Goal: Check status: Check status

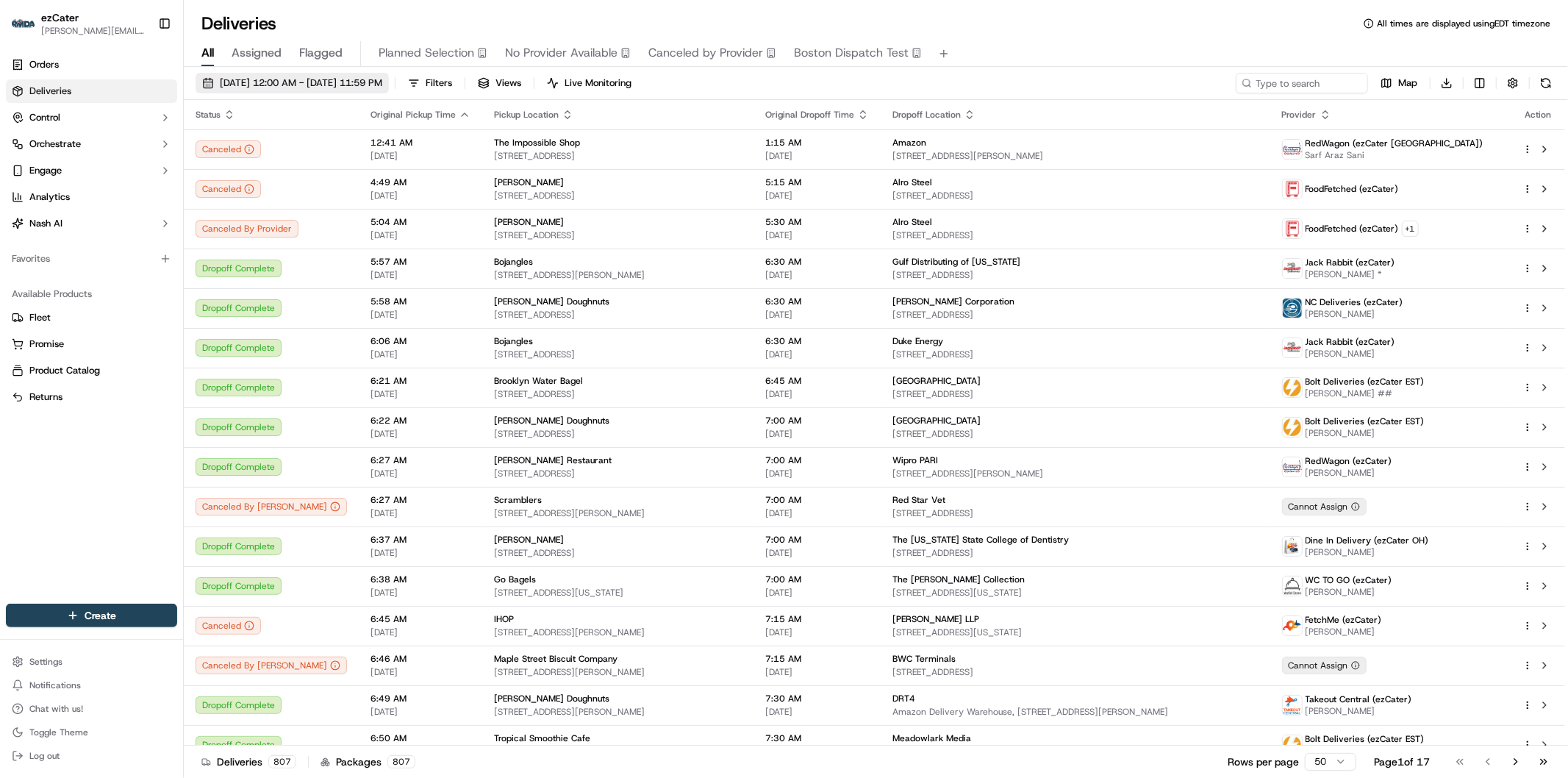
click at [338, 78] on span "[DATE] 12:00 AM - [DATE] 11:59 PM" at bounding box center [301, 83] width 163 height 14
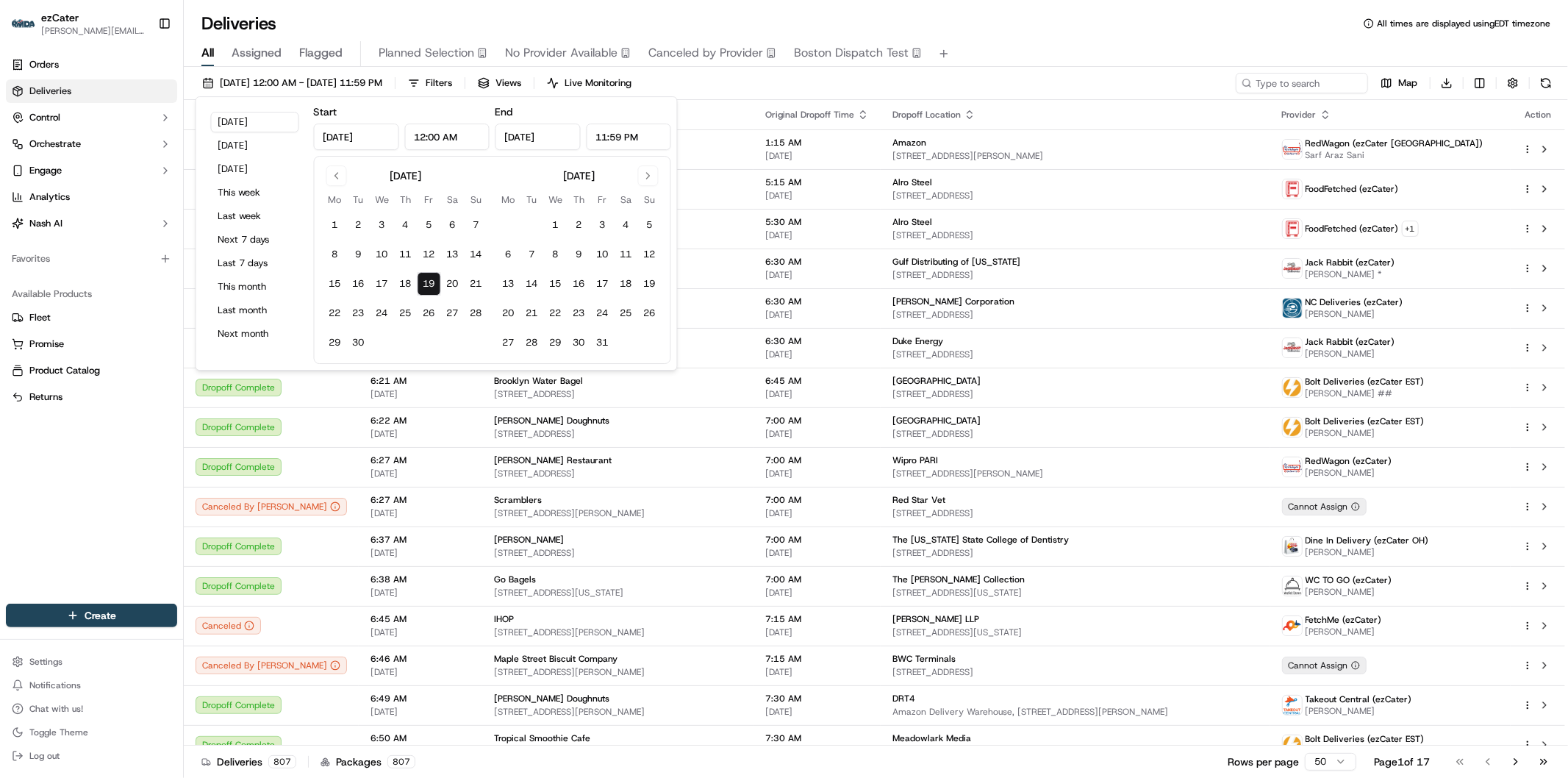
click at [432, 282] on button "19" at bounding box center [429, 283] width 23 height 23
click at [360, 343] on button "30" at bounding box center [358, 342] width 23 height 23
type input "[DATE]"
click at [459, 81] on button "Filters" at bounding box center [430, 83] width 57 height 21
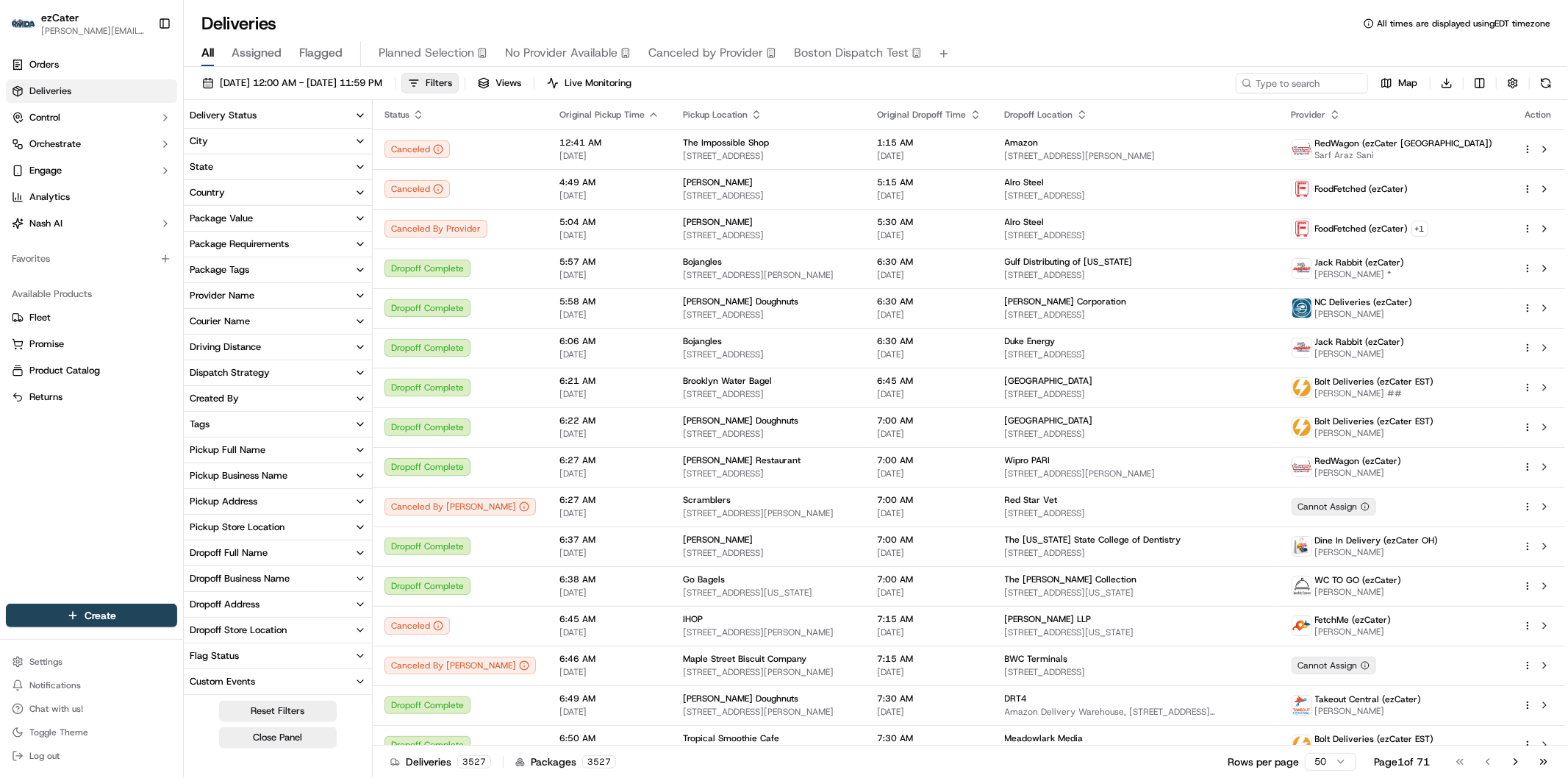
click at [362, 295] on icon "button" at bounding box center [360, 295] width 12 height 12
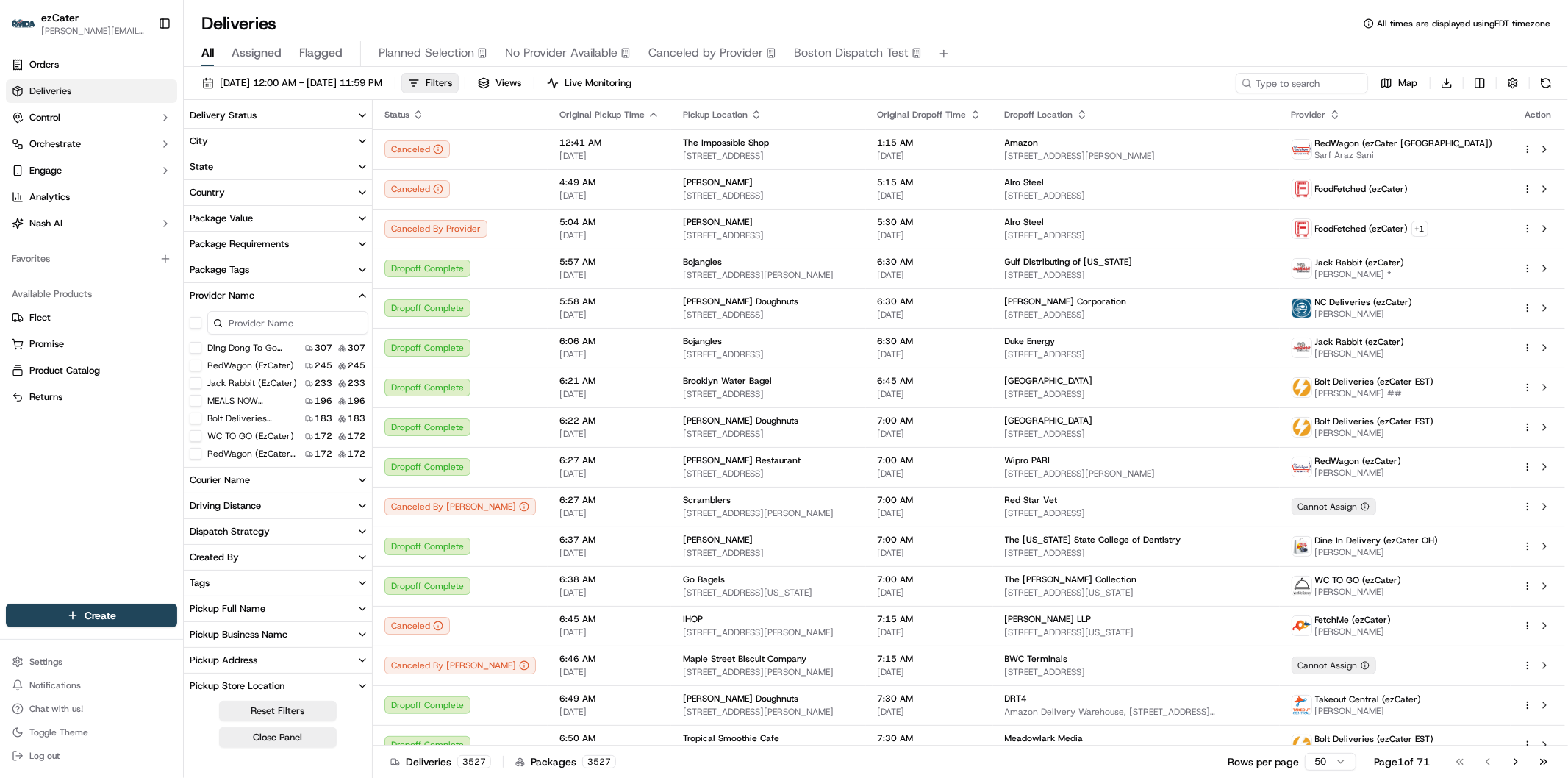
click at [290, 321] on input at bounding box center [288, 322] width 161 height 23
type input "cjt"
click at [196, 346] on Services "CJT Delivery Services" at bounding box center [195, 348] width 12 height 12
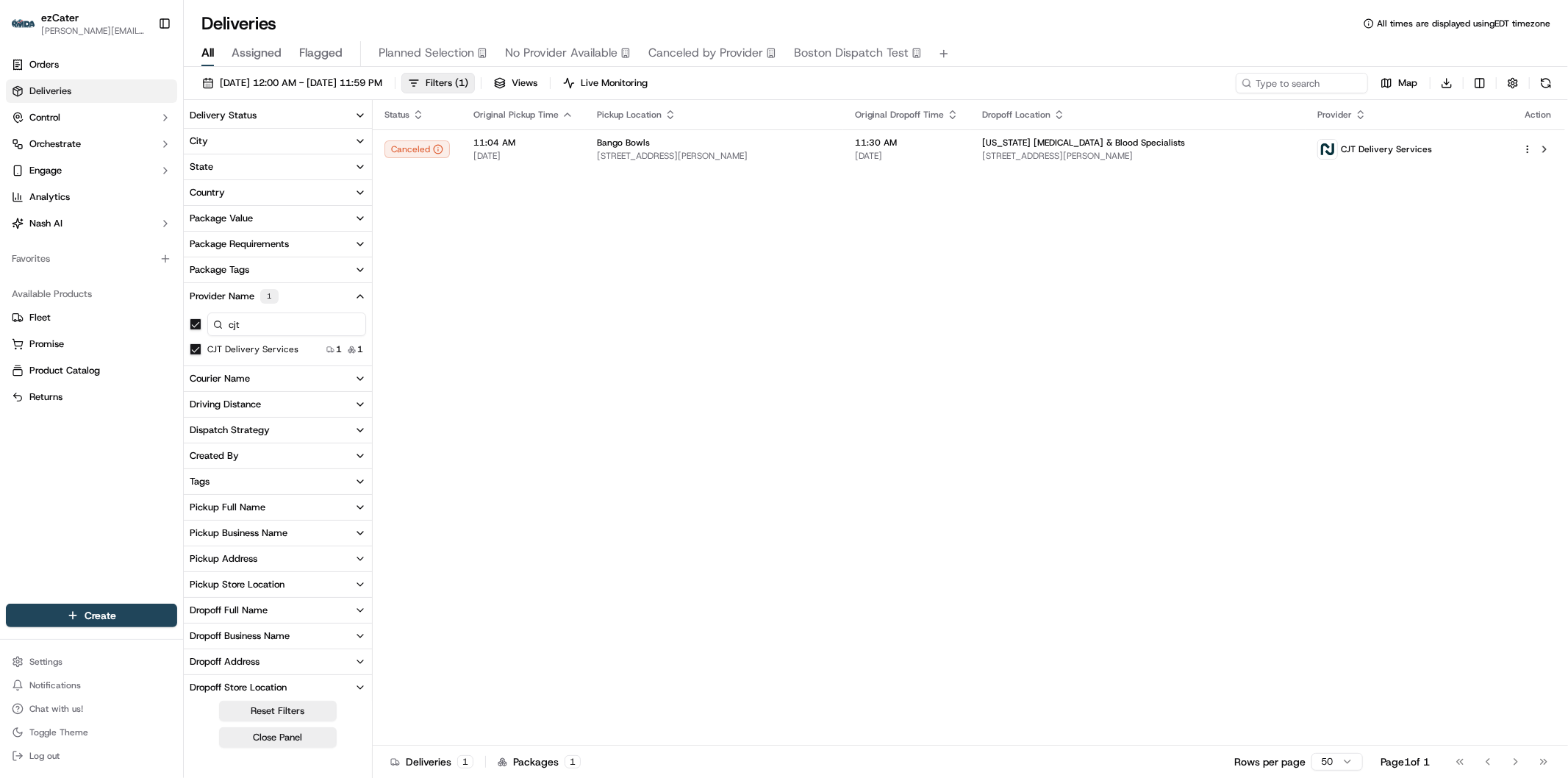
click at [1160, 388] on div "Status Original Pickup Time Pickup Location Original Dropoff Time Dropoff Locat…" at bounding box center [968, 422] width 1192 height 646
click at [468, 80] on span "Filters ( 1 )" at bounding box center [447, 83] width 42 height 14
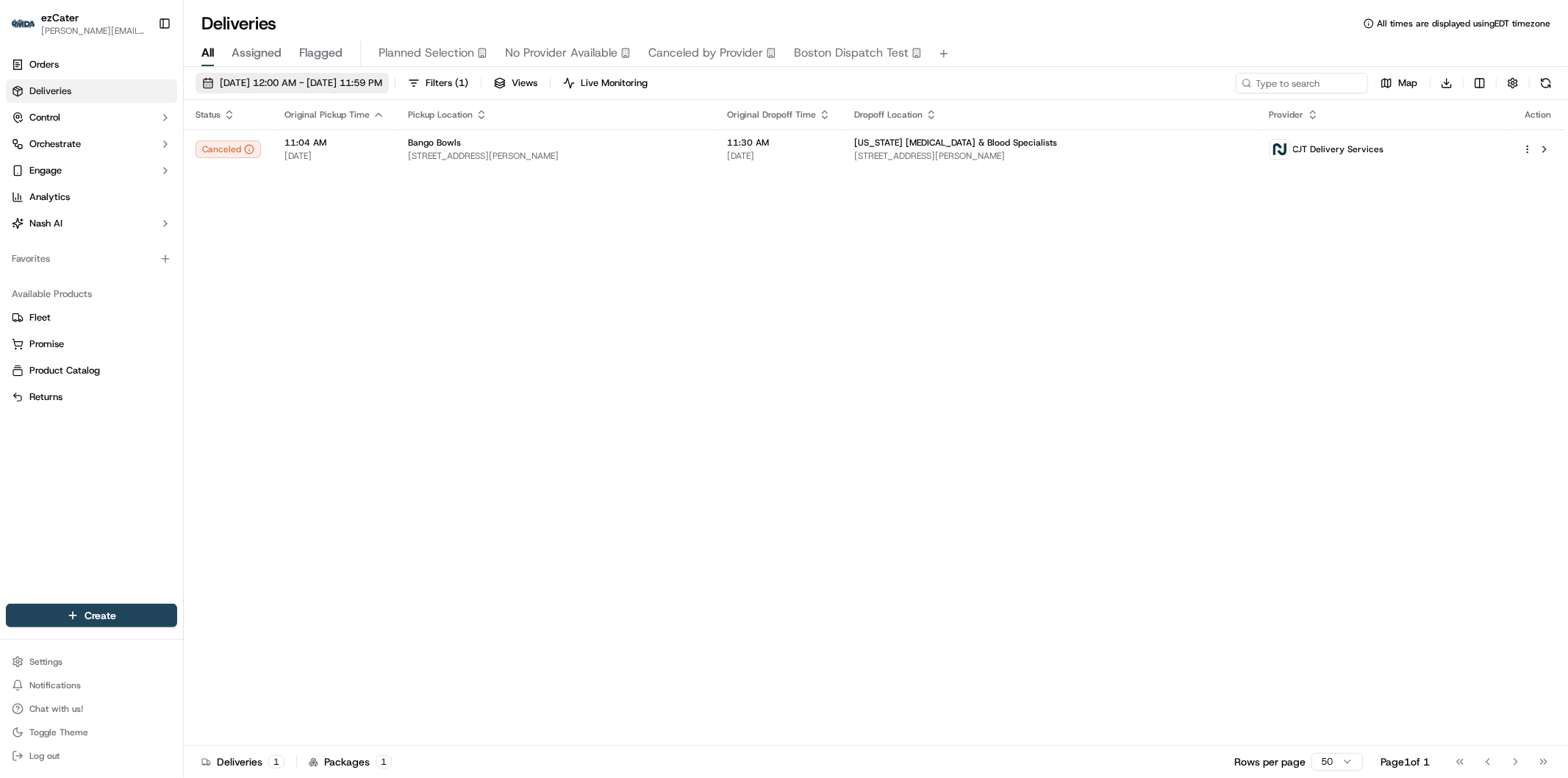
click at [368, 89] on span "[DATE] 12:00 AM - [DATE] 11:59 PM" at bounding box center [301, 83] width 163 height 14
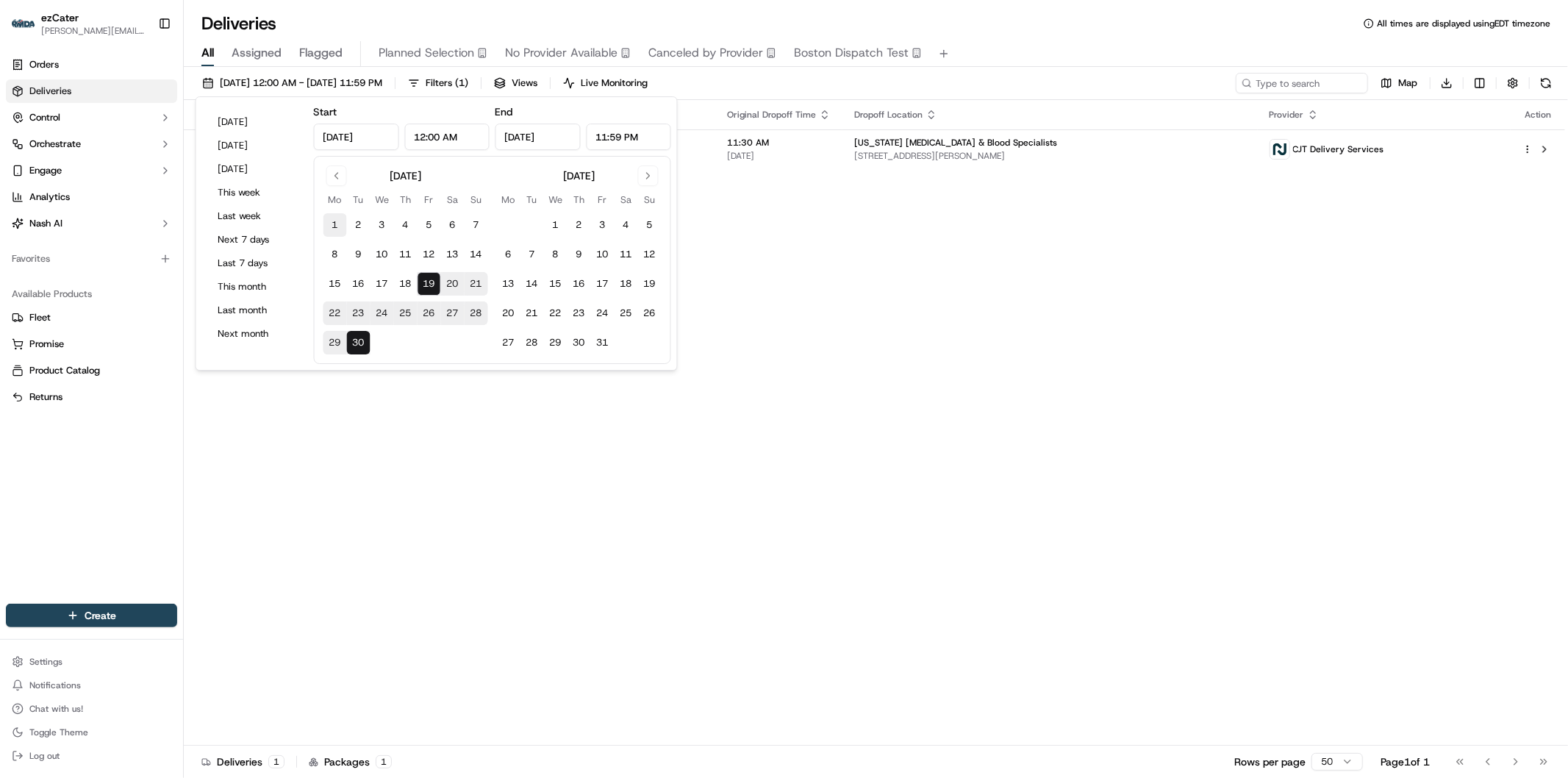
click at [336, 221] on button "1" at bounding box center [335, 224] width 23 height 23
type input "[DATE]"
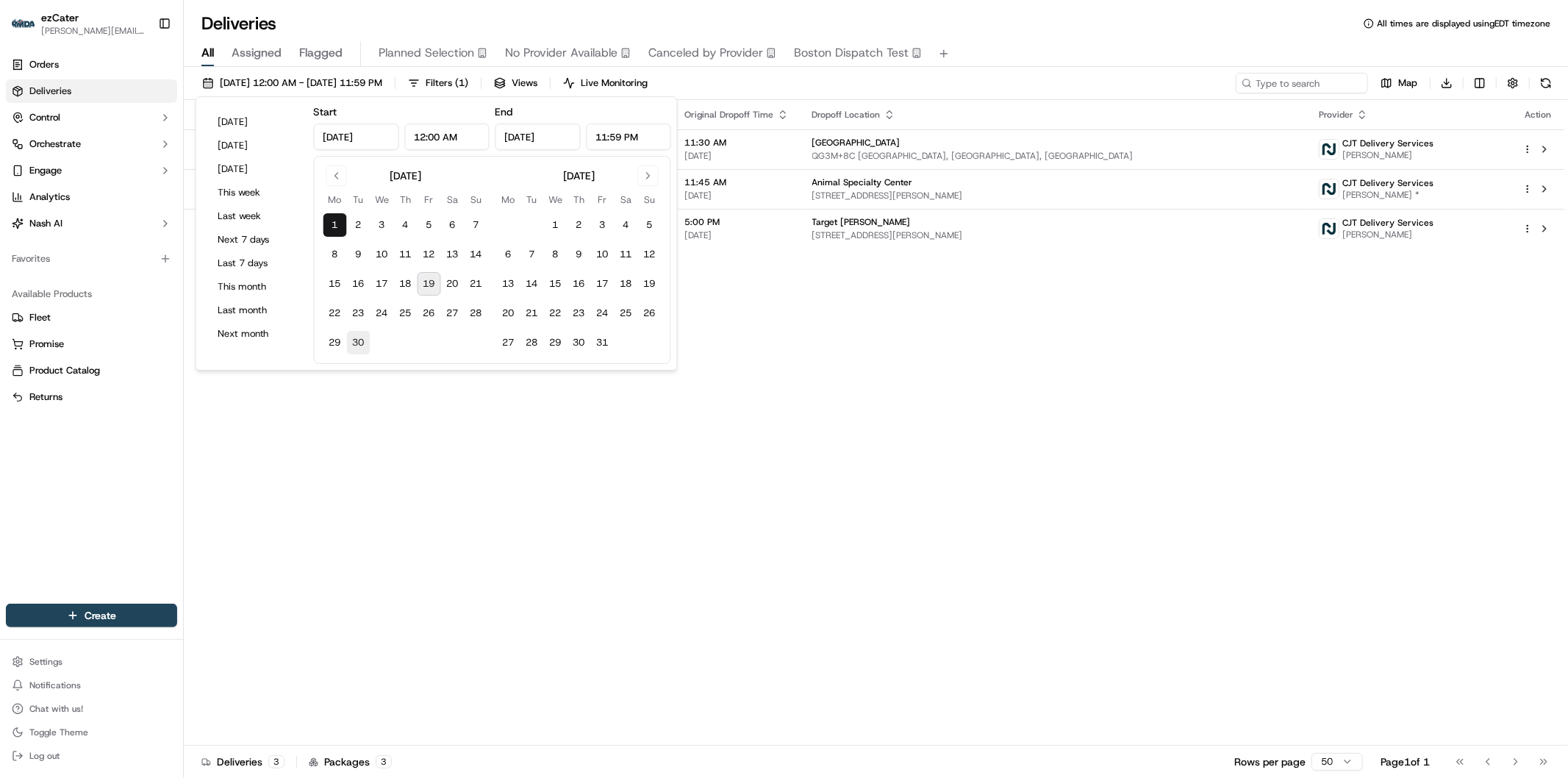
click at [361, 346] on button "30" at bounding box center [358, 342] width 23 height 23
type input "[DATE]"
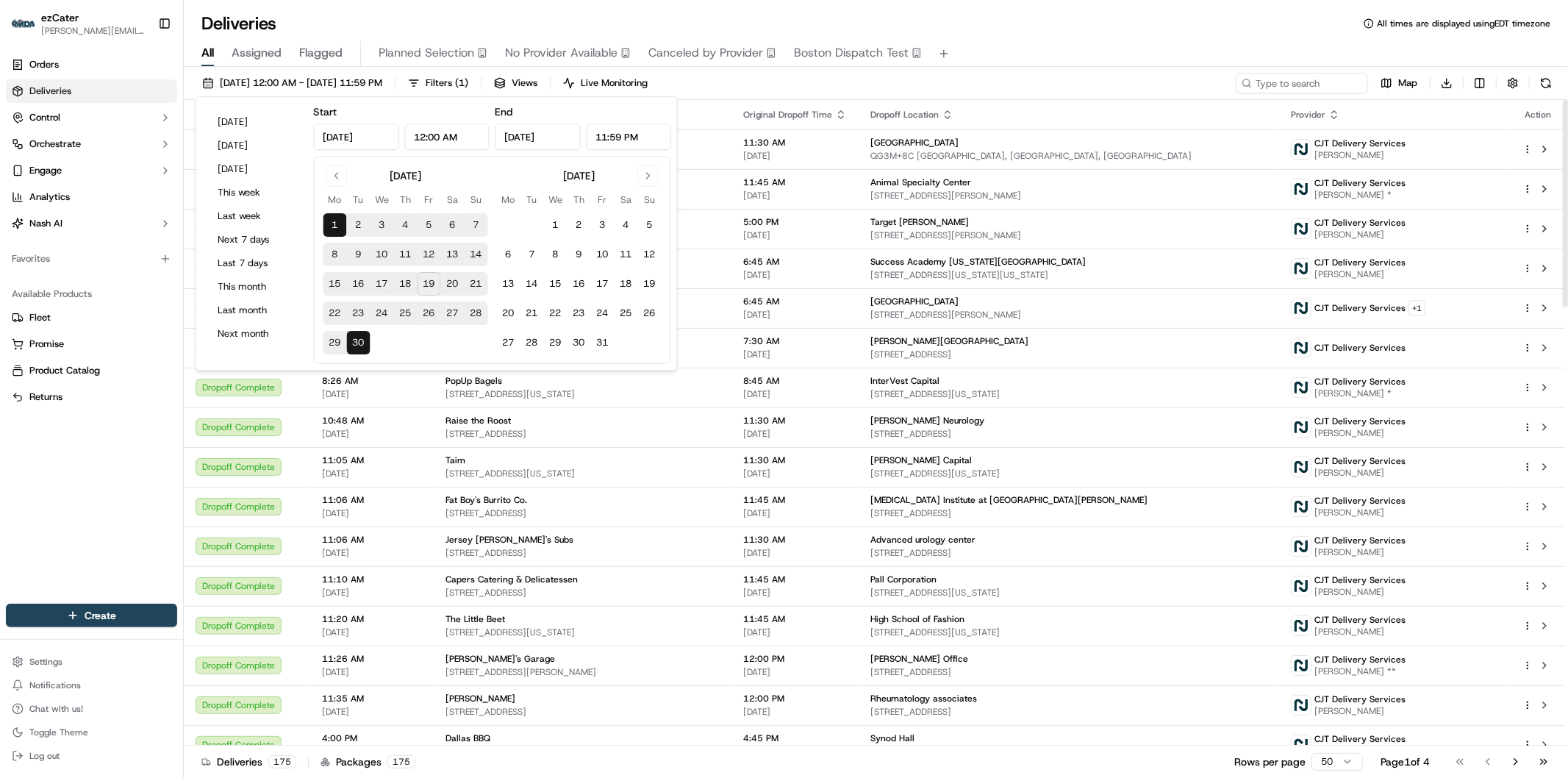
click at [1101, 77] on div "[DATE] 12:00 AM - [DATE] 11:59 PM Filters ( 1 ) Views Live Monitoring Map Downl…" at bounding box center [876, 86] width 1385 height 27
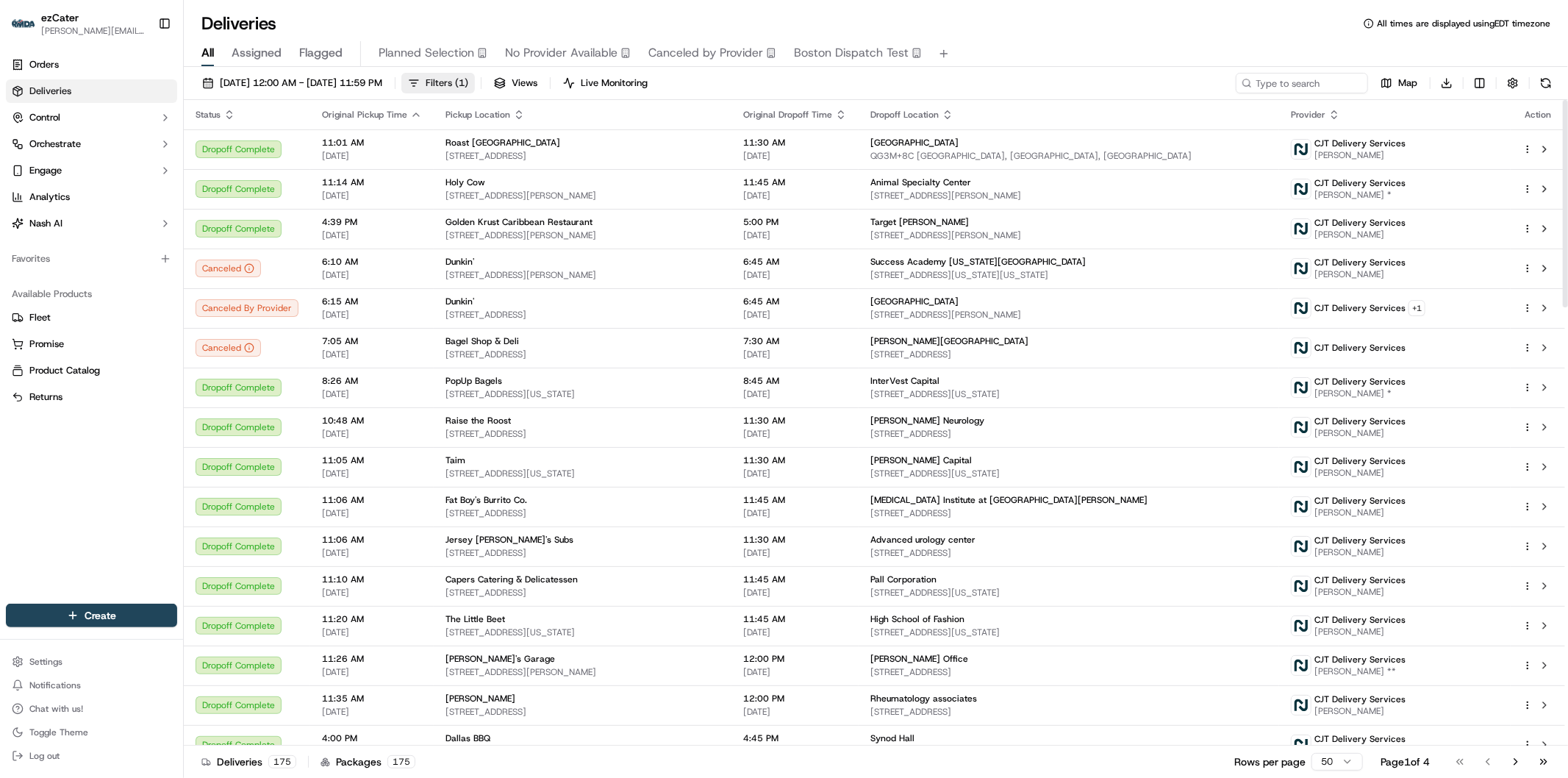
click at [467, 76] on button "Filters ( 1 )" at bounding box center [438, 83] width 73 height 21
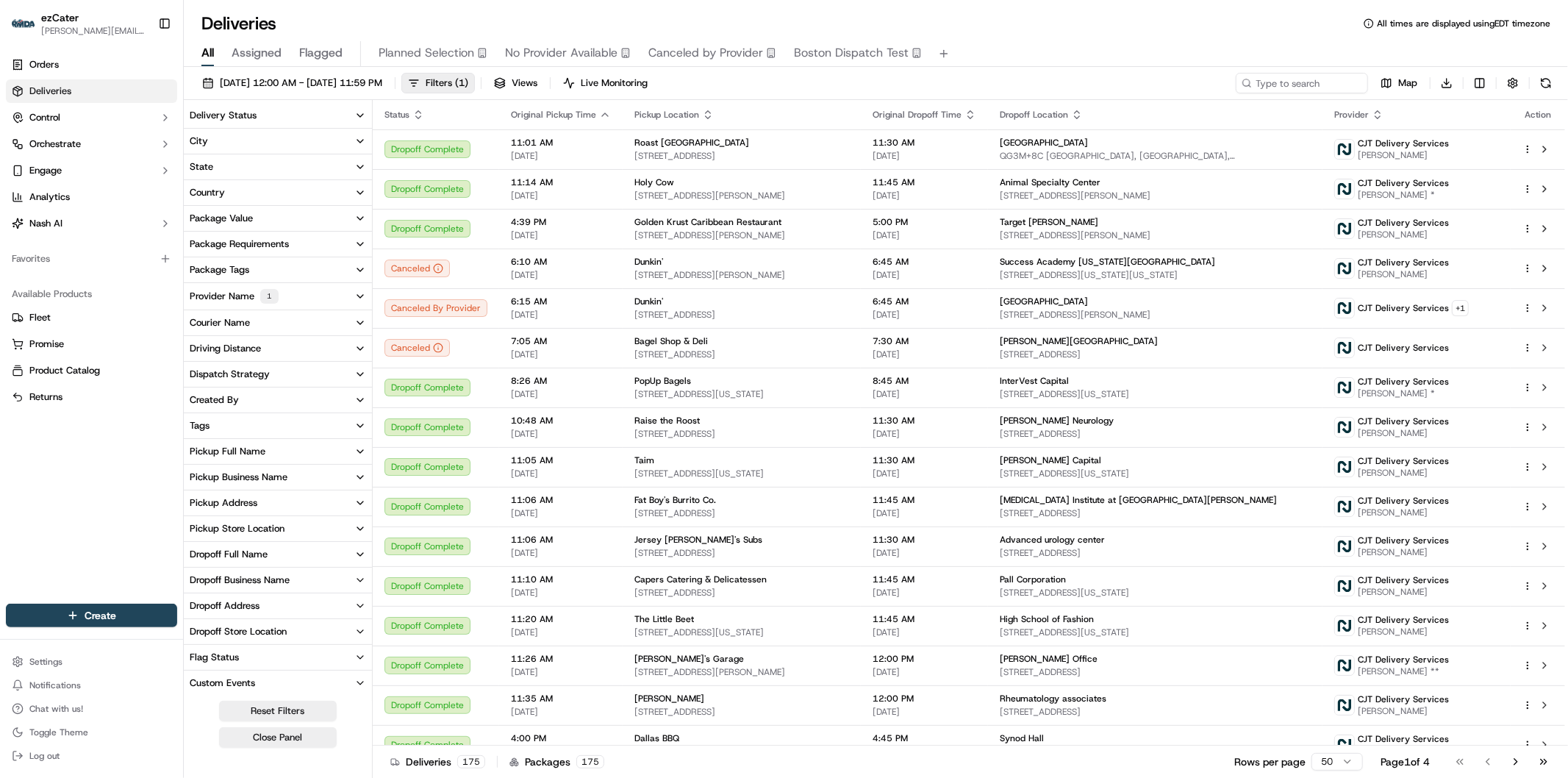
click at [359, 113] on icon "button" at bounding box center [360, 115] width 12 height 12
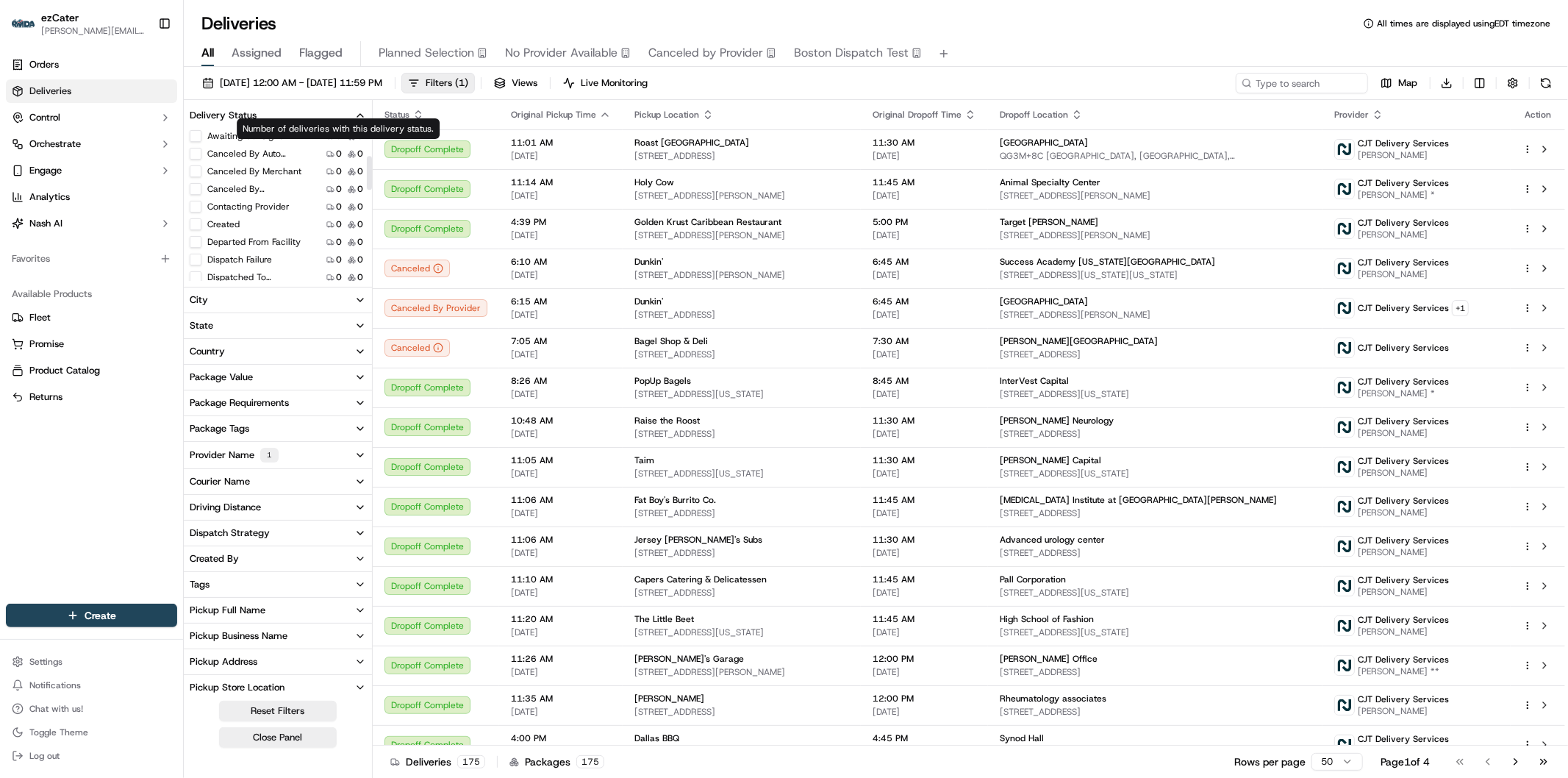
scroll to position [164, 0]
click at [1084, 33] on div "Deliveries All times are displayed using EDT timezone" at bounding box center [876, 23] width 1385 height 23
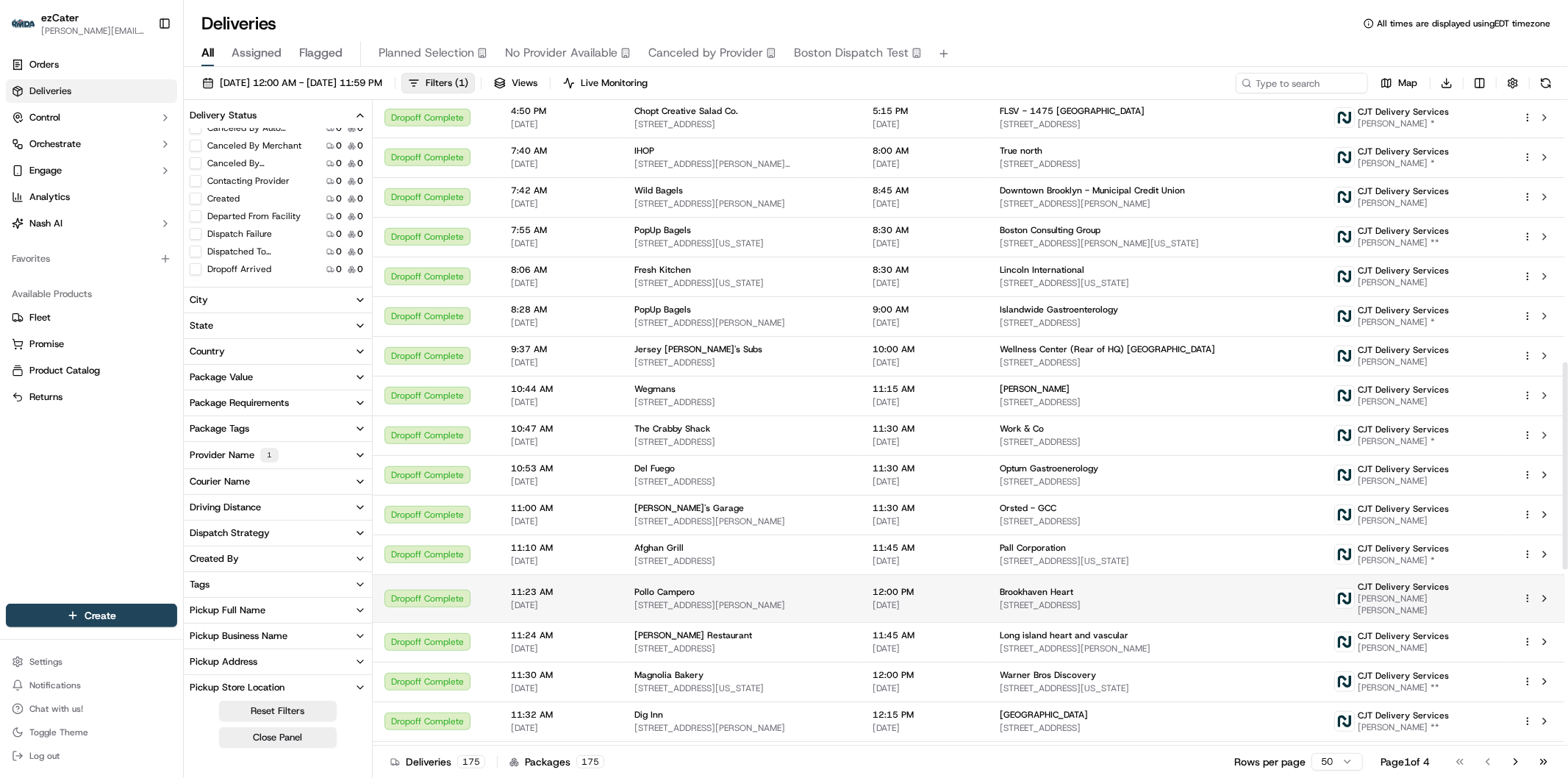
scroll to position [817, 0]
